Goal: Information Seeking & Learning: Learn about a topic

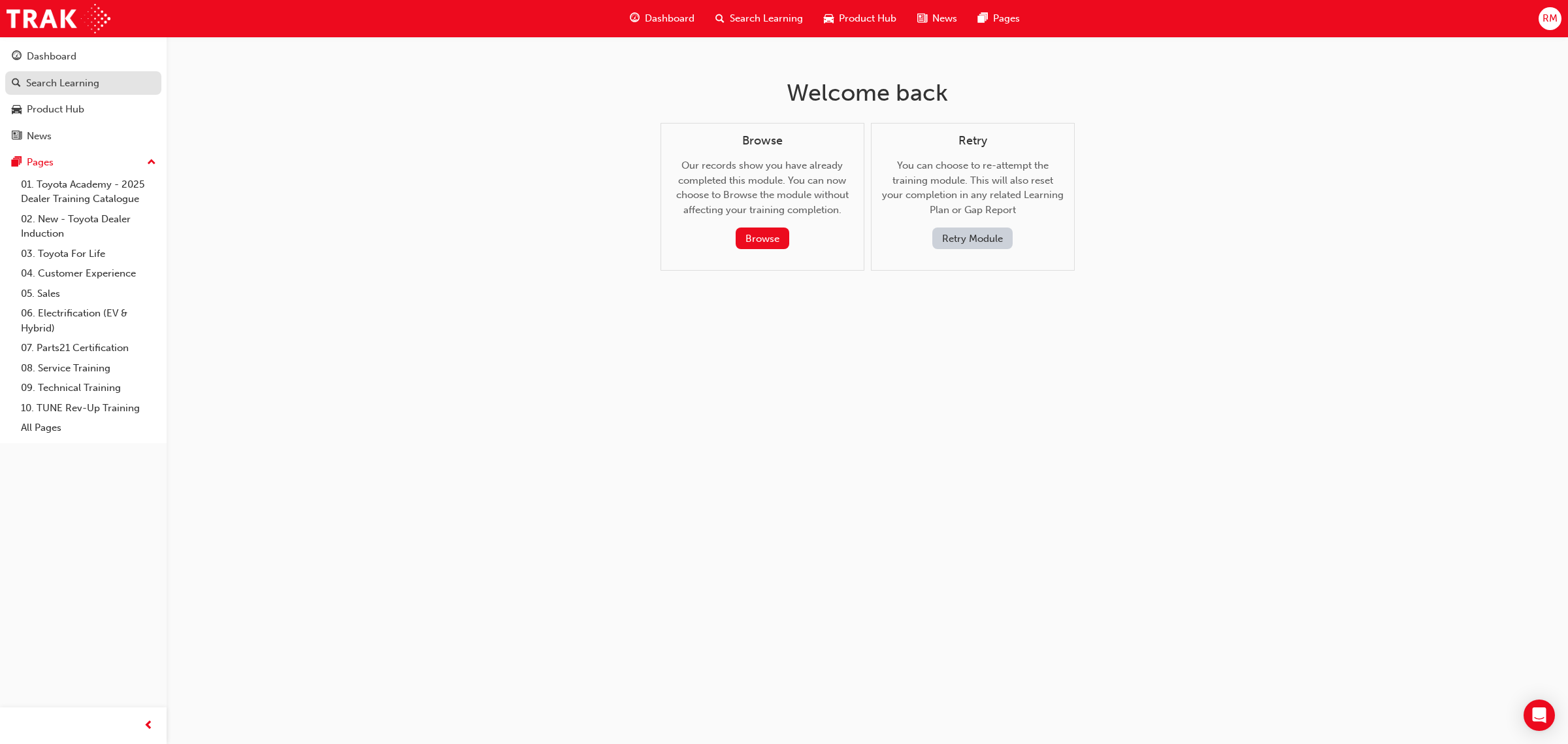
click at [99, 87] on div "Search Learning" at bounding box center [84, 83] width 143 height 17
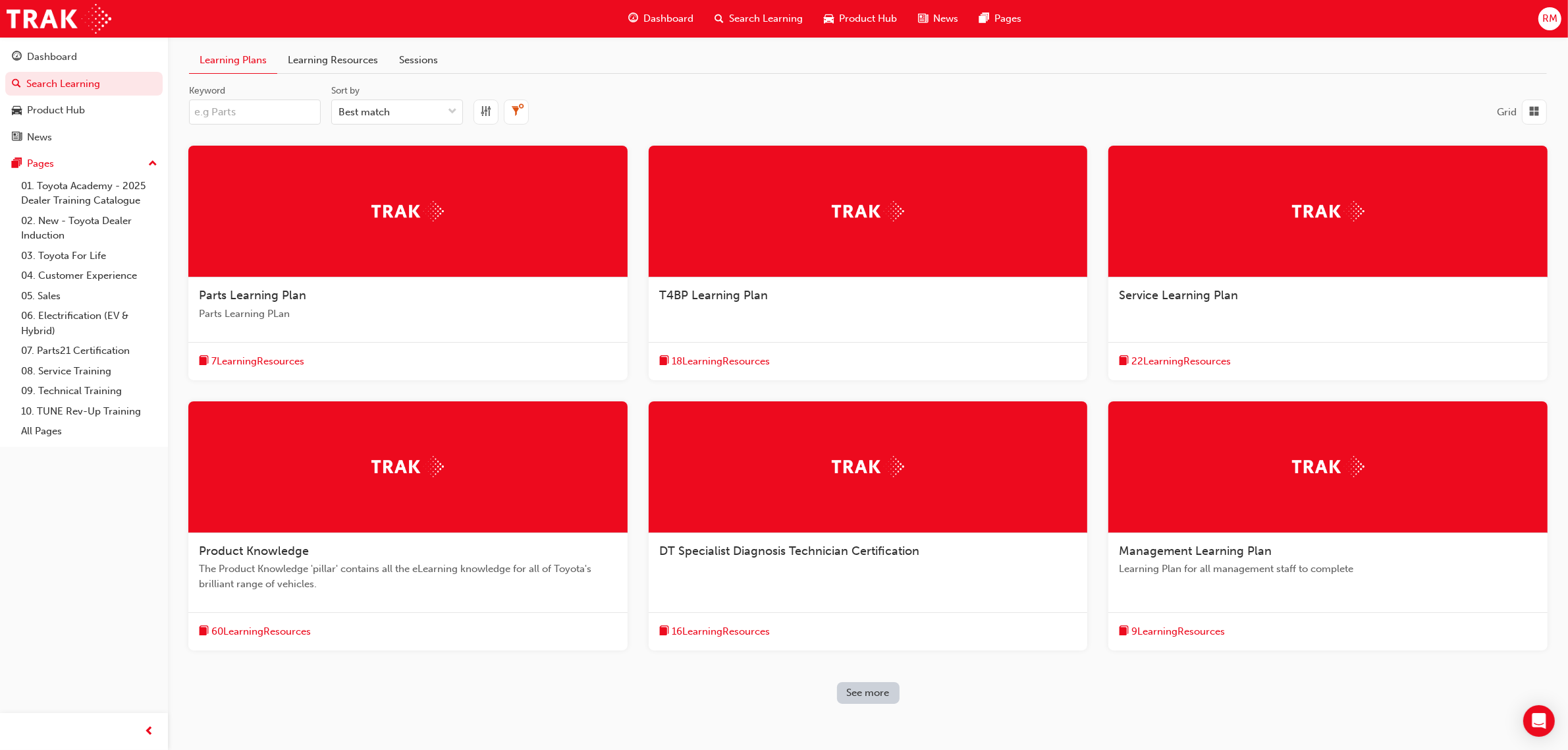
click at [1197, 310] on div "Service Learning Plan" at bounding box center [1328, 302] width 439 height 50
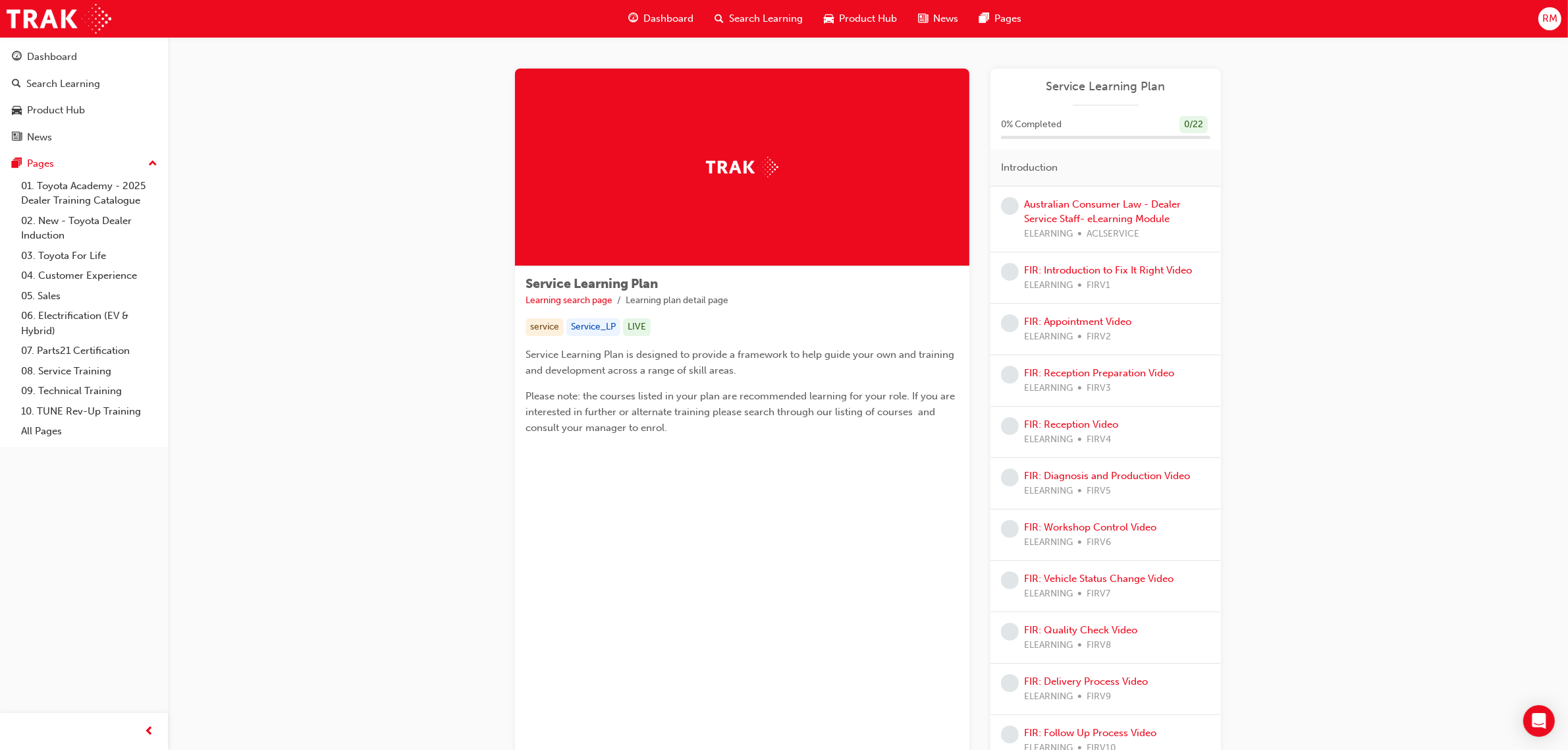
click at [1541, 22] on div "RM" at bounding box center [1550, 18] width 23 height 23
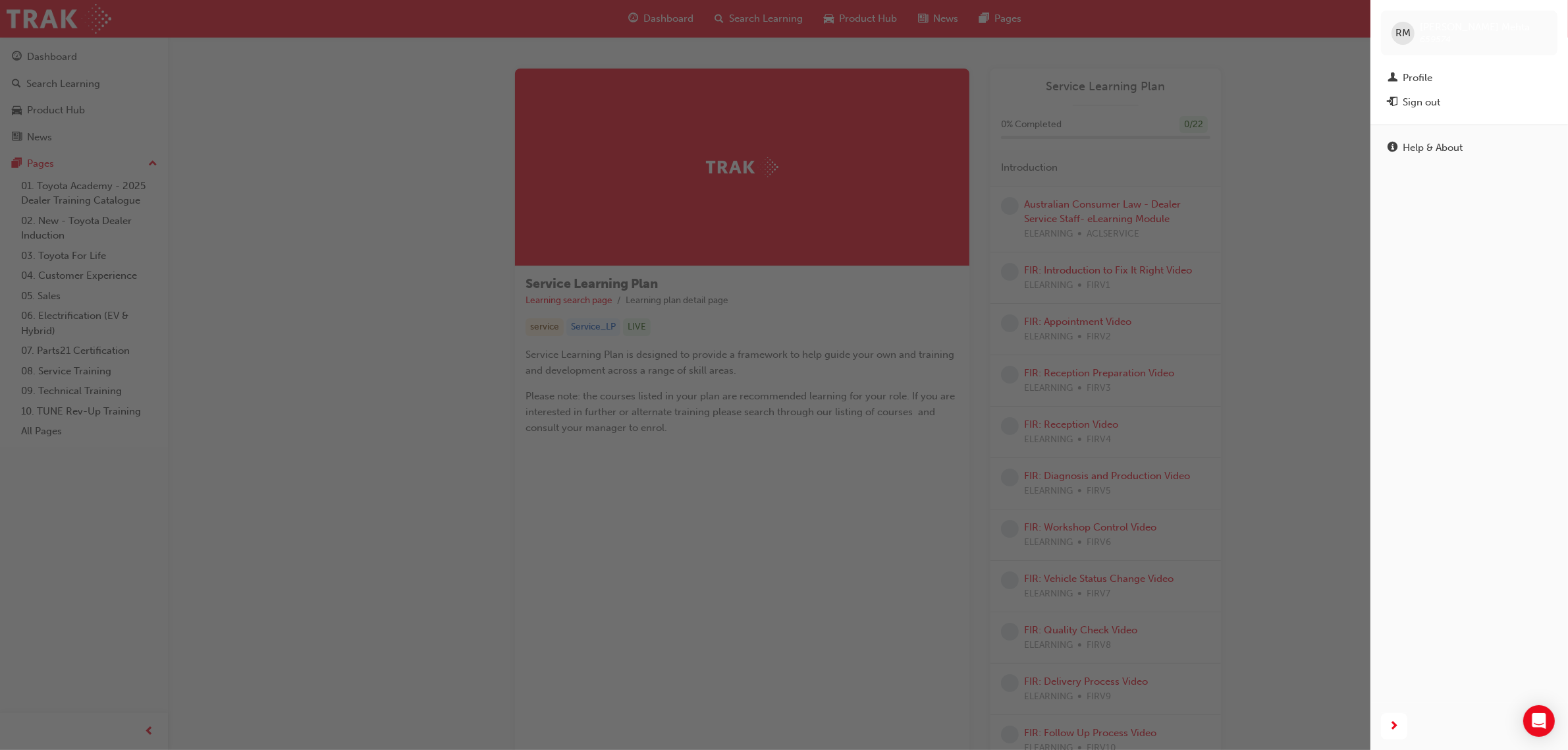
click at [1396, 34] on span "RM" at bounding box center [1403, 33] width 15 height 15
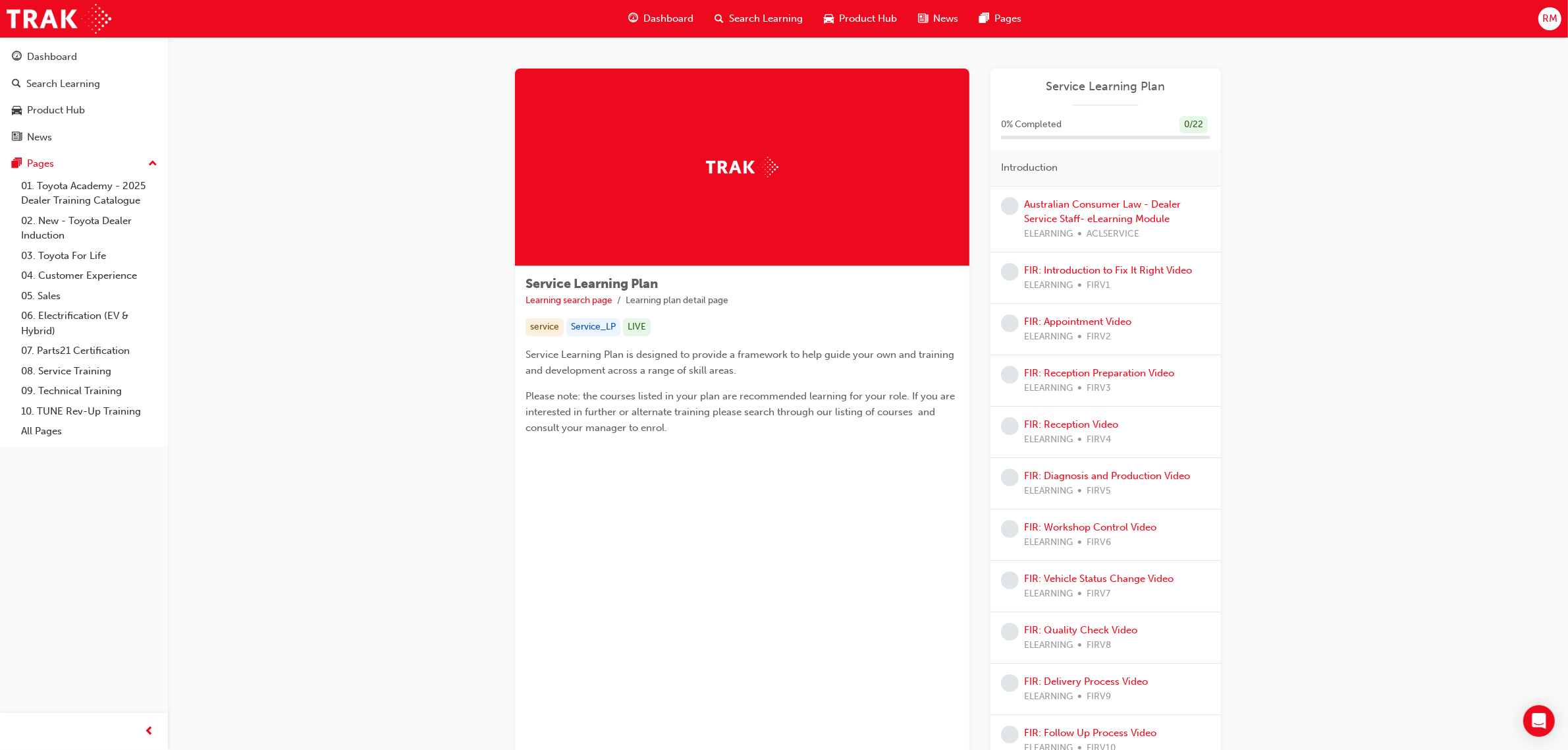
click at [1548, 17] on span "RM" at bounding box center [1550, 18] width 15 height 15
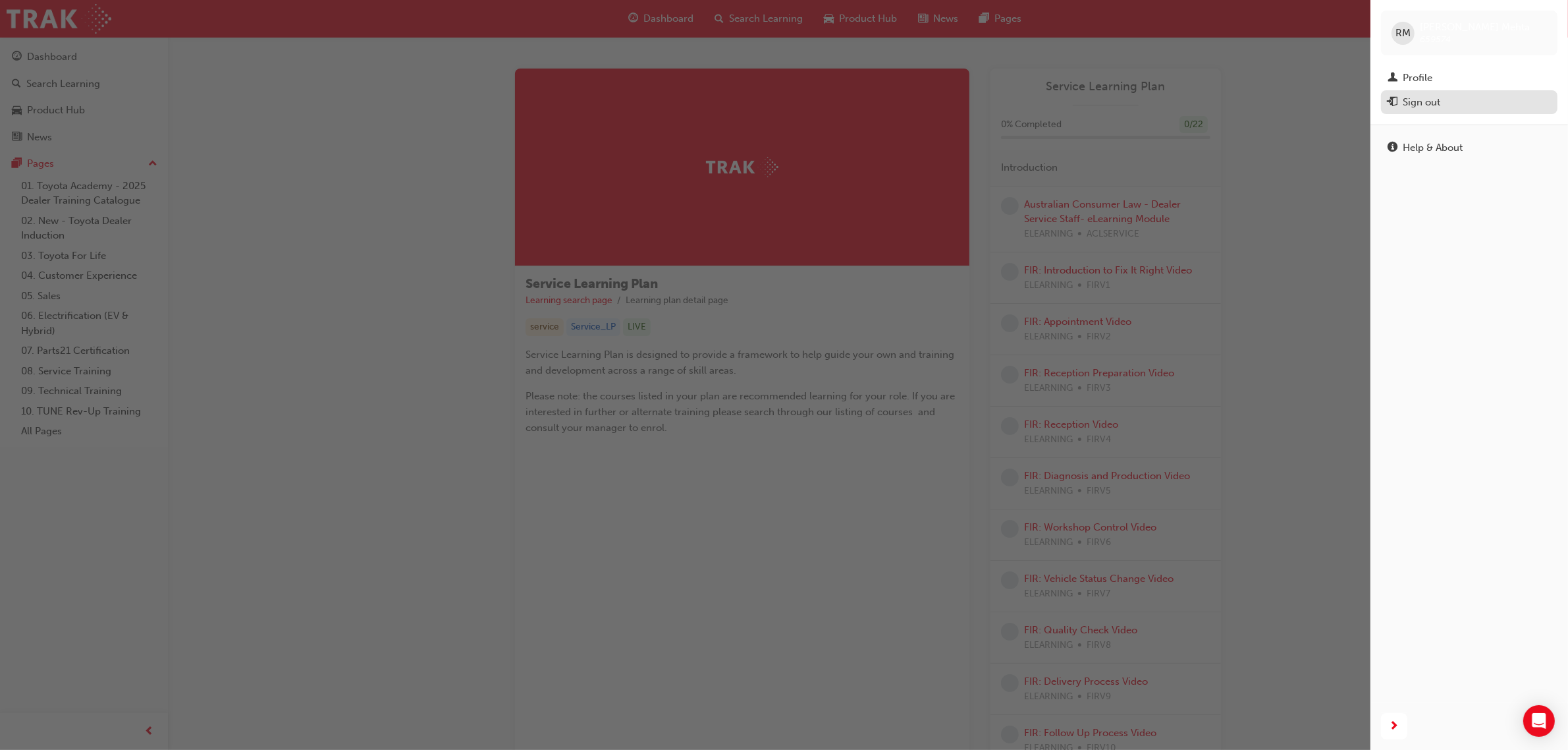
click at [1440, 98] on div "Sign out" at bounding box center [1421, 102] width 38 height 15
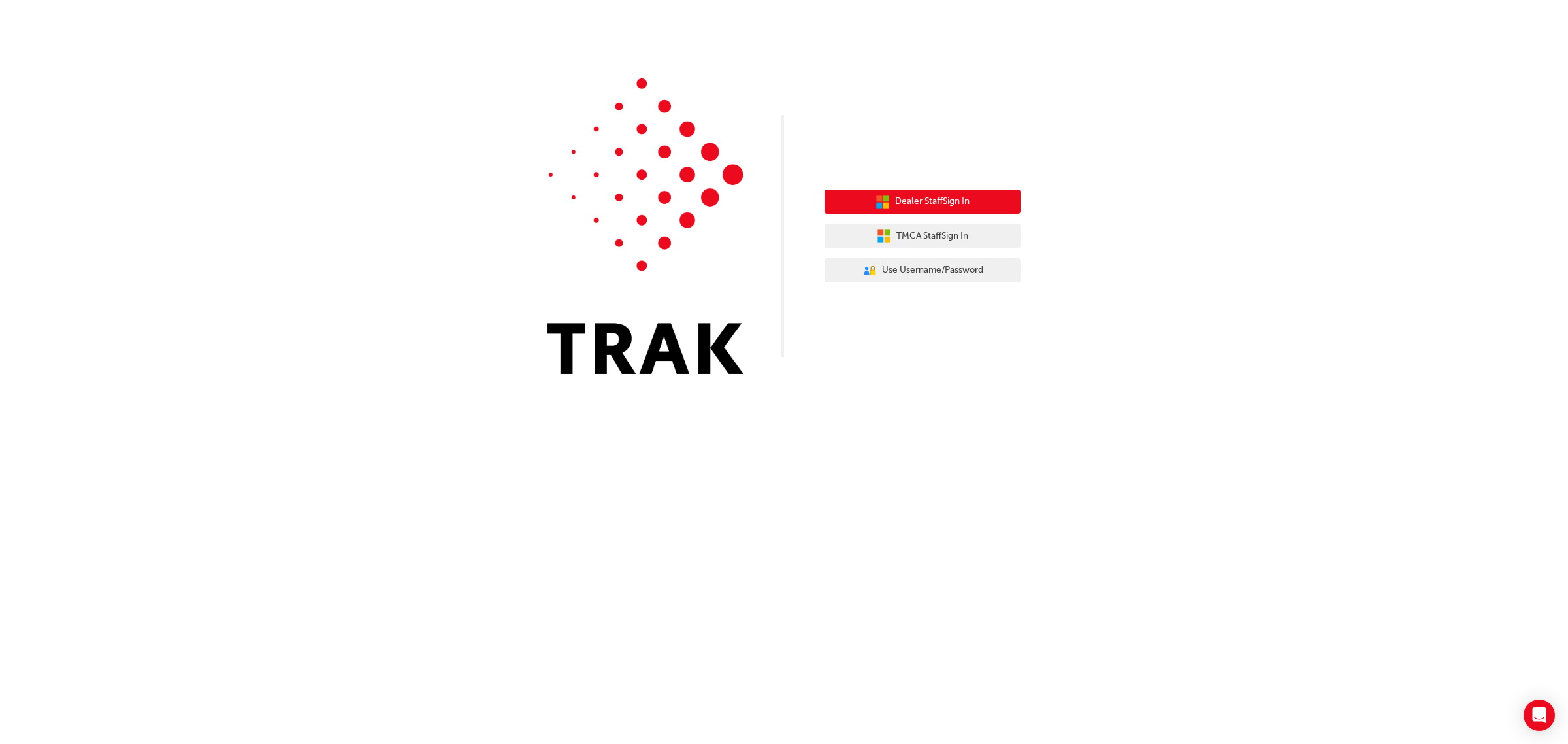
click at [992, 203] on button "Dealer Staff Sign In" at bounding box center [923, 201] width 196 height 25
click at [958, 207] on span "Dealer Staff Sign In" at bounding box center [932, 201] width 75 height 15
click at [990, 197] on button "Dealer Staff Sign In" at bounding box center [923, 201] width 196 height 25
click at [972, 206] on button "Dealer Staff Sign In" at bounding box center [923, 201] width 196 height 25
click at [949, 205] on span "Dealer Staff Sign In" at bounding box center [932, 201] width 75 height 15
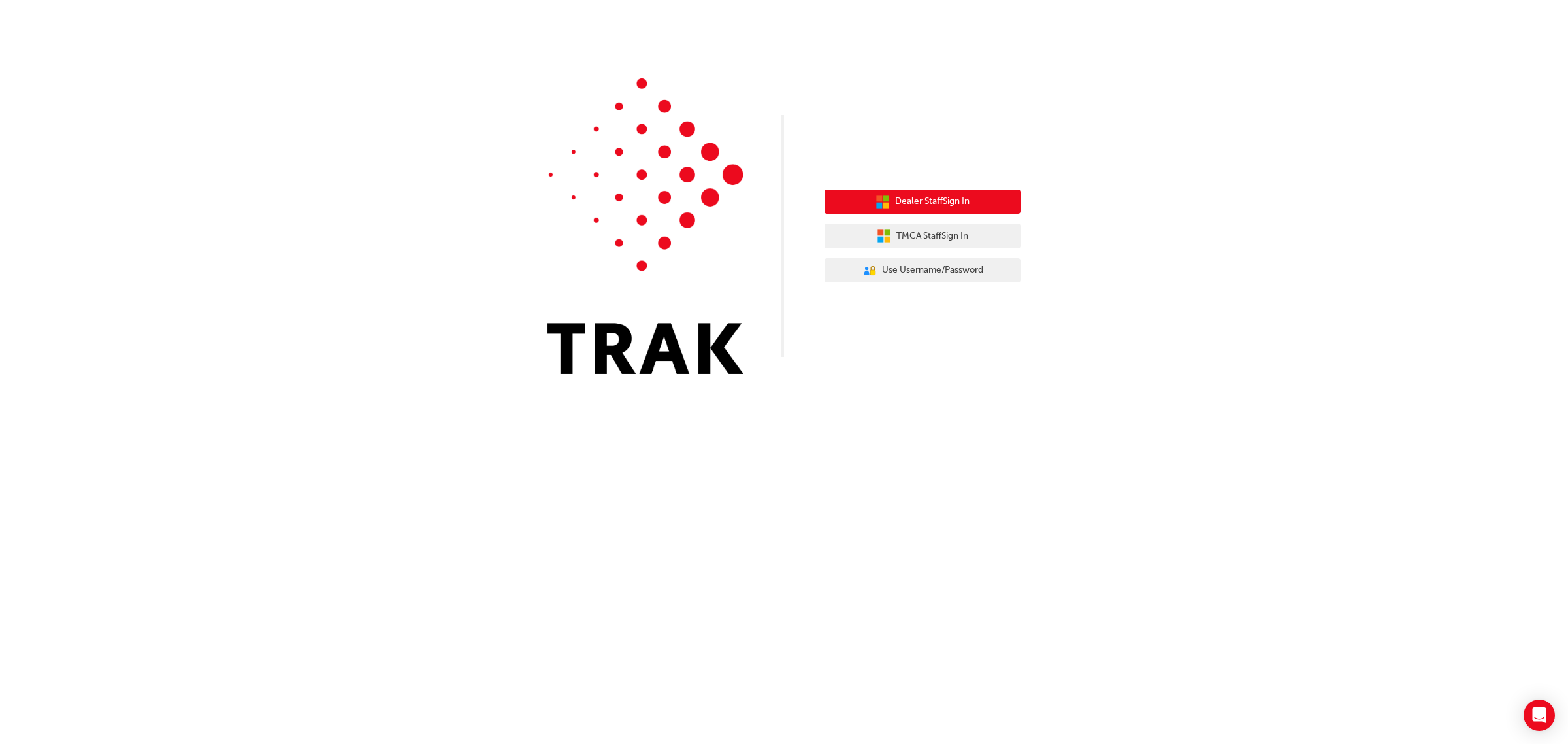
click at [870, 206] on button "Dealer Staff Sign In" at bounding box center [923, 201] width 196 height 25
click at [924, 189] on button "Dealer Staff Sign In" at bounding box center [923, 201] width 196 height 25
click at [881, 201] on icon "button" at bounding box center [883, 202] width 14 height 14
click at [974, 200] on button "Dealer Staff Sign In" at bounding box center [923, 201] width 196 height 25
